Goal: Navigation & Orientation: Find specific page/section

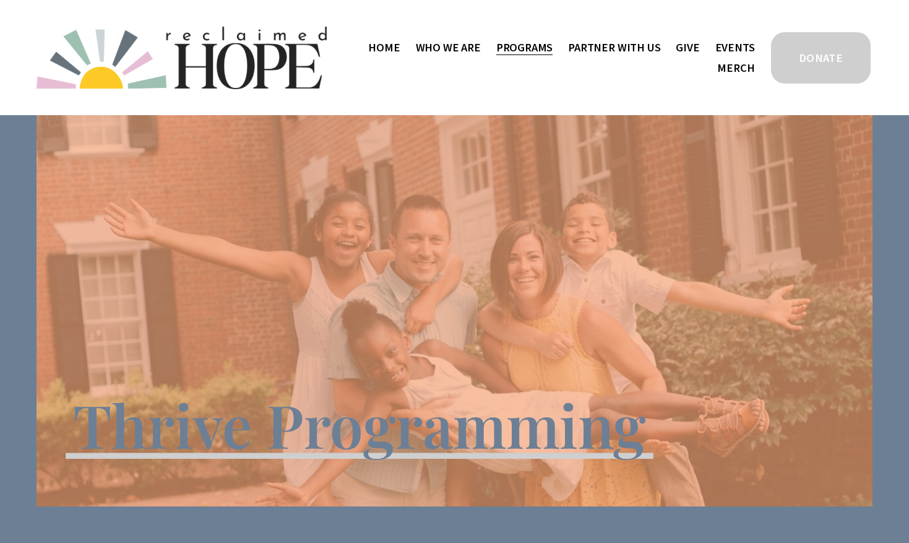
click at [0, 0] on span "Program Partners" at bounding box center [0, 0] width 0 height 0
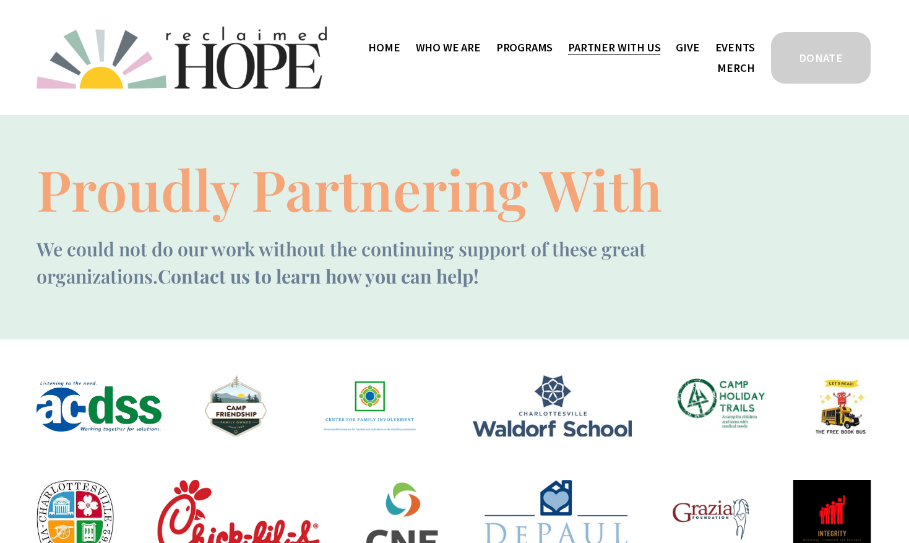
click at [750, 50] on link "Events" at bounding box center [735, 47] width 40 height 20
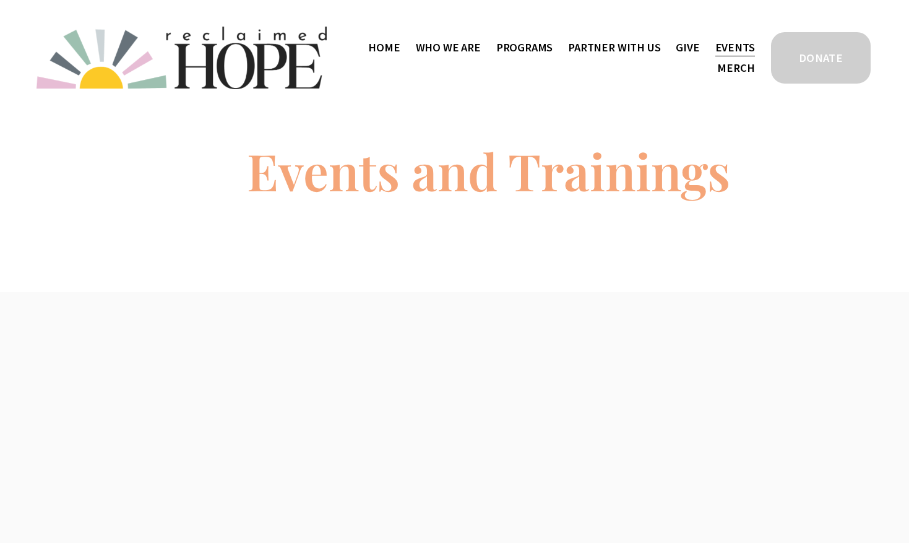
click at [0, 0] on span "Program Partners" at bounding box center [0, 0] width 0 height 0
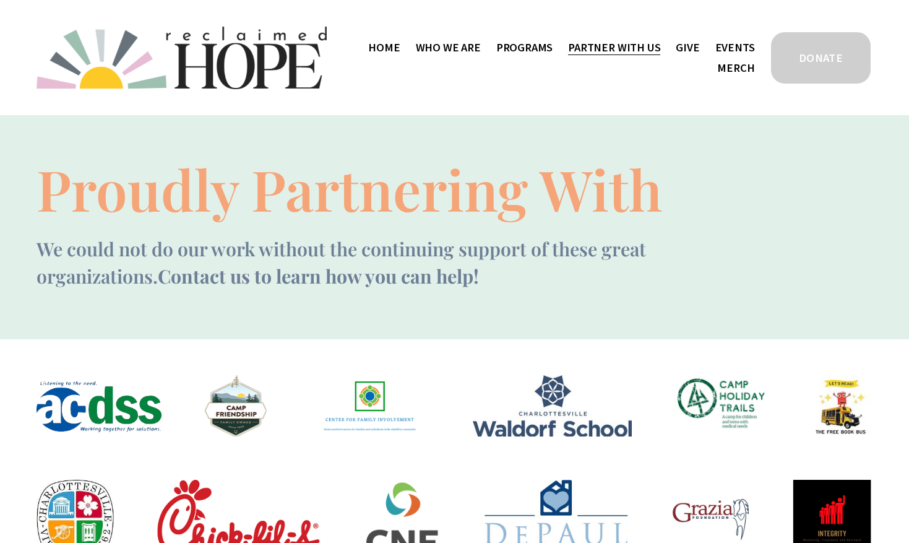
click at [0, 0] on span "Thrive Support Groups" at bounding box center [0, 0] width 0 height 0
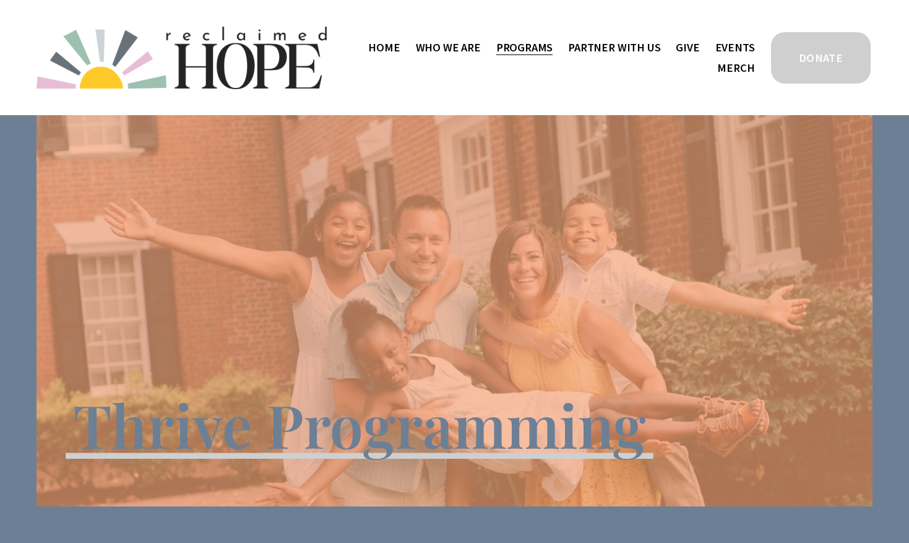
click at [22, 53] on div "Skip to Content Home Who We Are" at bounding box center [454, 57] width 909 height 115
